Goal: Information Seeking & Learning: Learn about a topic

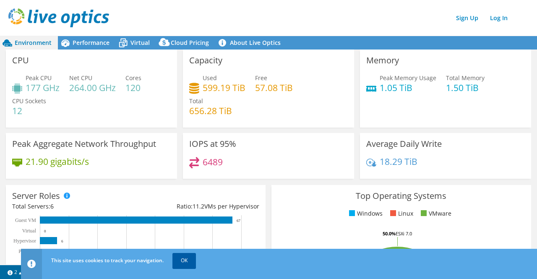
click at [191, 264] on link "OK" at bounding box center [185, 260] width 24 height 15
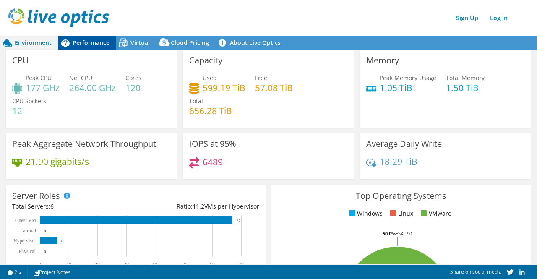
click at [86, 39] on span "Performance" at bounding box center [91, 43] width 37 height 8
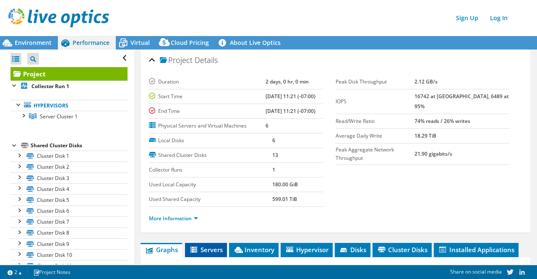
click at [206, 246] on span "Servers" at bounding box center [206, 250] width 34 height 8
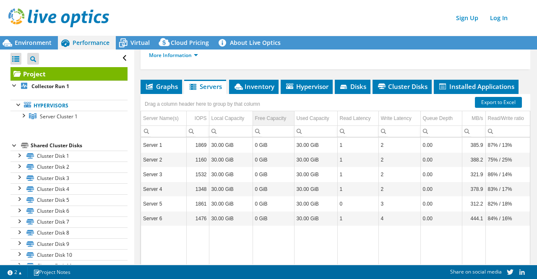
scroll to position [161, 0]
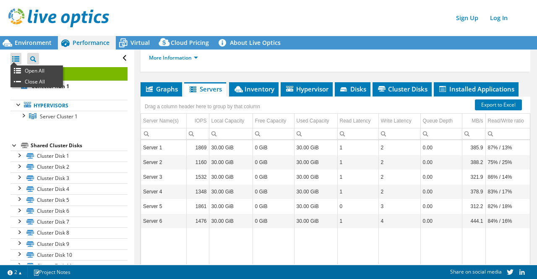
click at [15, 56] on div at bounding box center [15, 59] width 11 height 12
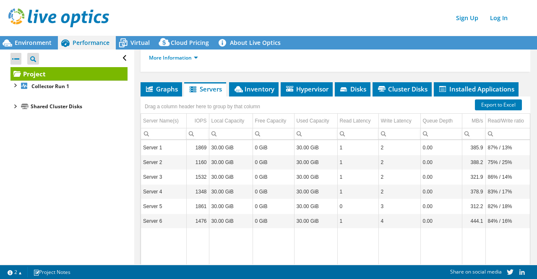
click at [15, 56] on div at bounding box center [15, 59] width 11 height 12
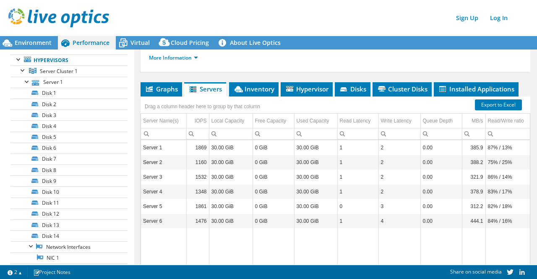
scroll to position [0, 0]
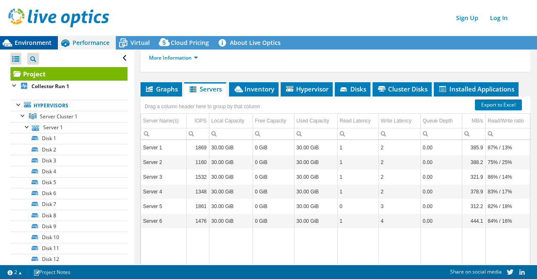
click at [24, 39] on span "Environment" at bounding box center [33, 43] width 37 height 8
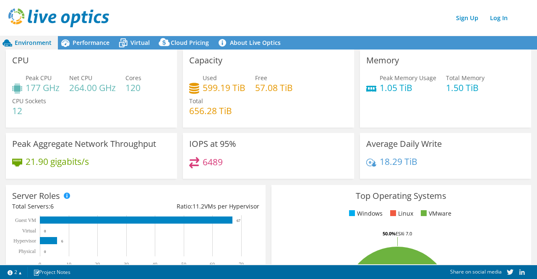
click at [17, 58] on h3 "CPU" at bounding box center [20, 60] width 17 height 9
click at [70, 86] on h4 "264.00 GHz" at bounding box center [92, 87] width 47 height 9
click at [91, 86] on h4 "264.00 GHz" at bounding box center [92, 87] width 47 height 9
click at [118, 89] on div "Peak CPU 177 GHz Net CPU 264.00 GHz Cores 120 CPU Sockets 12" at bounding box center [91, 98] width 159 height 50
click at [141, 90] on h4 "120" at bounding box center [133, 87] width 16 height 9
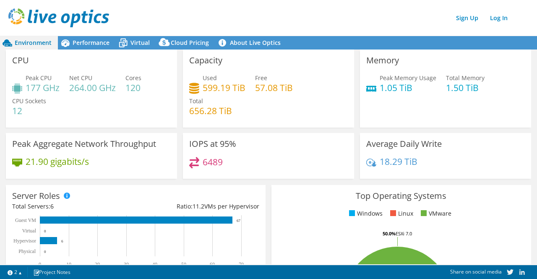
click at [22, 112] on h4 "12" at bounding box center [29, 110] width 34 height 9
click at [22, 97] on div "CPU Sockets 12" at bounding box center [29, 106] width 34 height 19
click at [135, 88] on h4 "120" at bounding box center [133, 87] width 16 height 9
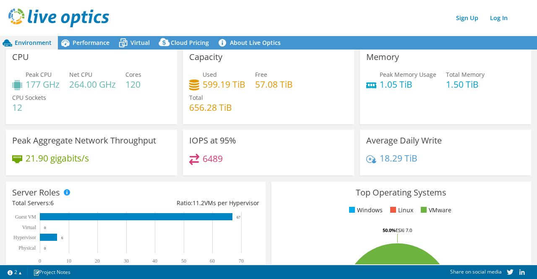
scroll to position [4, 0]
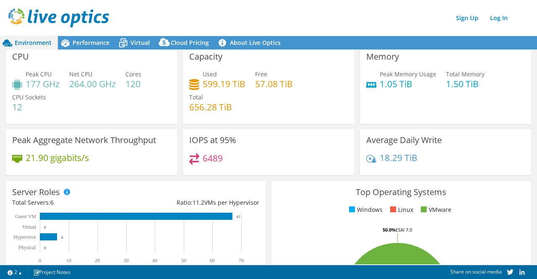
click at [408, 86] on h4 "1.05 TiB" at bounding box center [408, 83] width 57 height 9
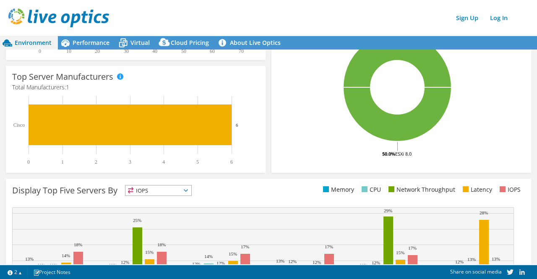
scroll to position [221, 0]
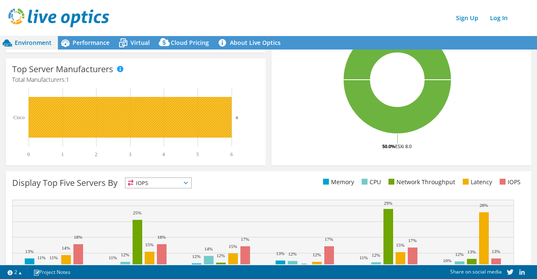
click at [138, 117] on rect at bounding box center [130, 117] width 203 height 41
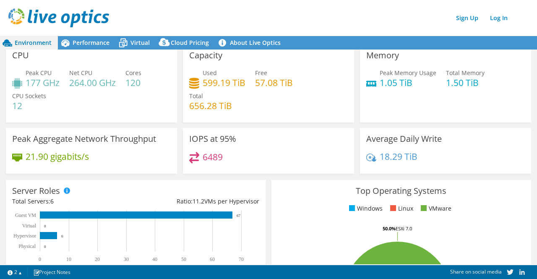
scroll to position [0, 0]
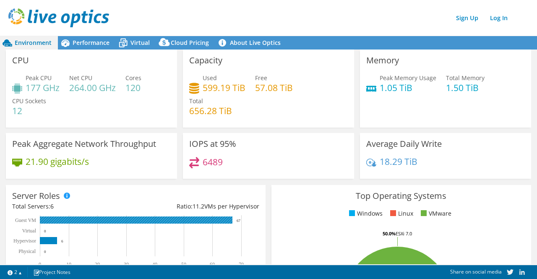
click at [191, 221] on rect at bounding box center [136, 220] width 193 height 7
click at [240, 219] on text "67" at bounding box center [239, 221] width 4 height 4
